Goal: Find specific page/section: Find specific page/section

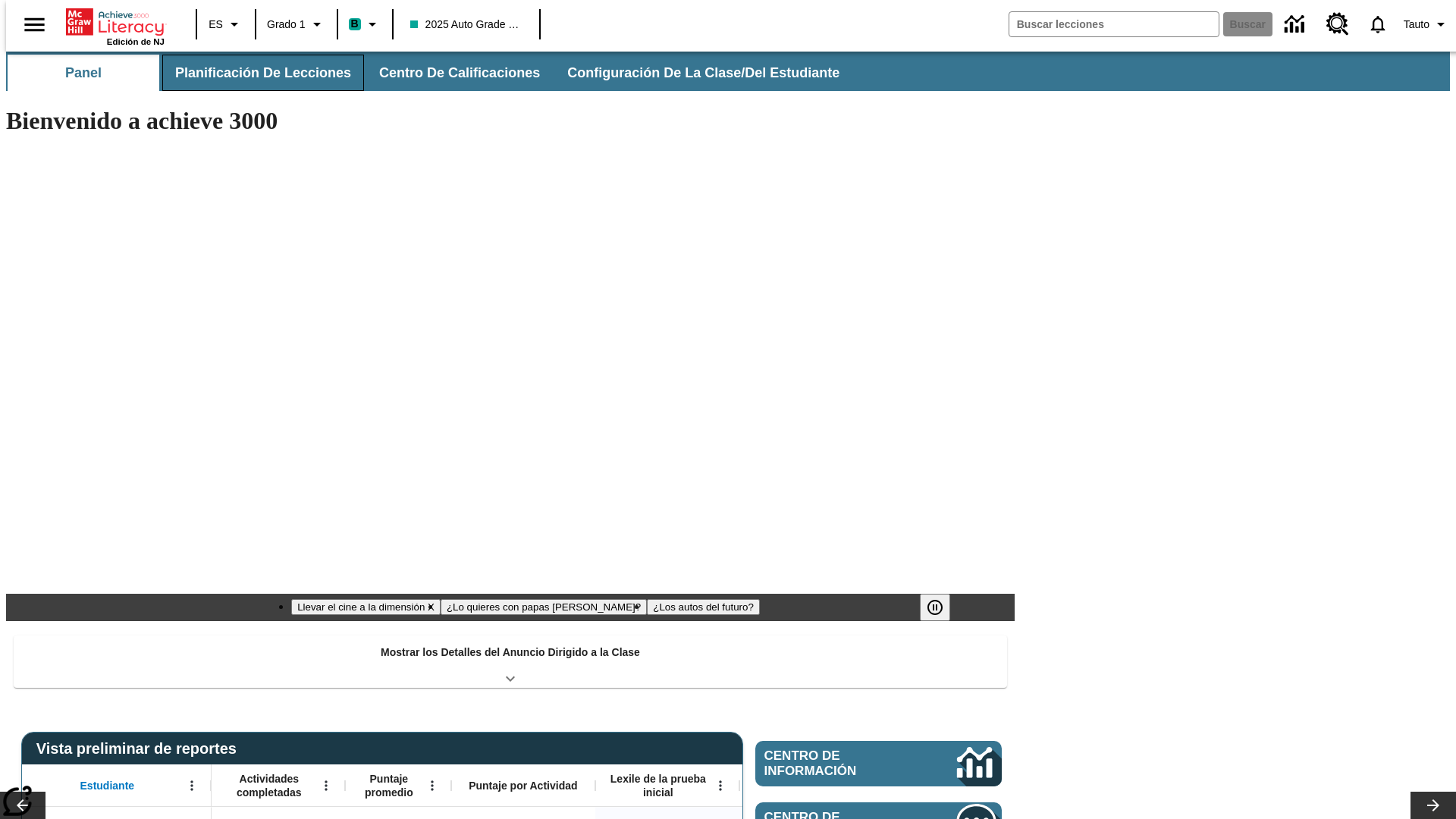
click at [254, 73] on button "Planificación de lecciones" at bounding box center [263, 72] width 202 height 36
